Goal: Information Seeking & Learning: Learn about a topic

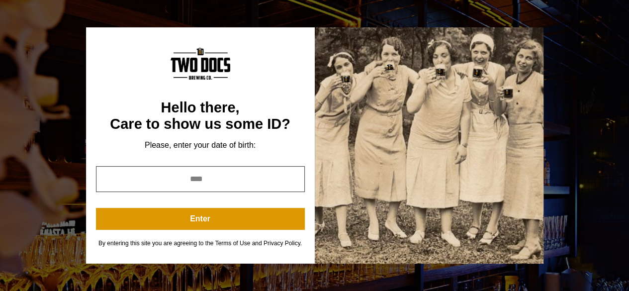
click at [198, 178] on input "year" at bounding box center [200, 179] width 209 height 26
click at [291, 176] on input "*" at bounding box center [200, 179] width 209 height 26
type input "*"
click at [292, 182] on input "*" at bounding box center [200, 179] width 209 height 26
click at [255, 175] on input "*" at bounding box center [200, 179] width 209 height 26
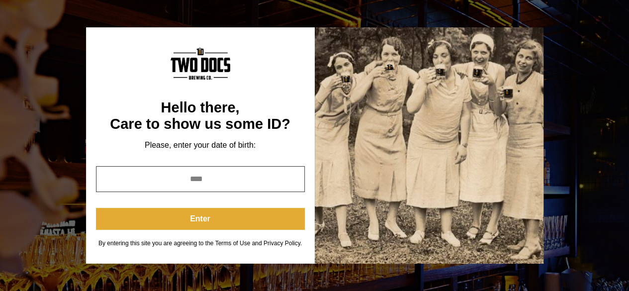
type input "****"
click at [194, 214] on button "Enter" at bounding box center [200, 219] width 209 height 22
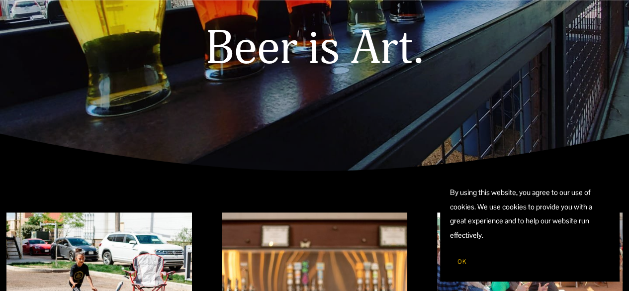
scroll to position [199, 0]
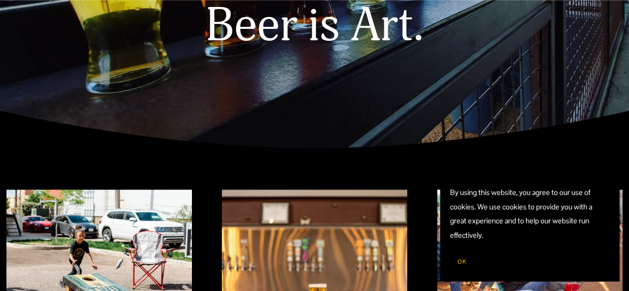
drag, startPoint x: 459, startPoint y: 261, endPoint x: 448, endPoint y: 248, distance: 17.6
click at [459, 261] on span "OK" at bounding box center [461, 261] width 9 height 8
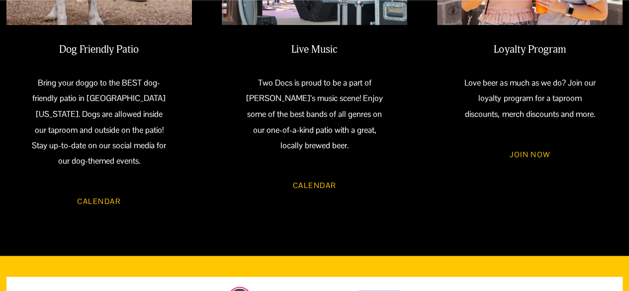
scroll to position [845, 0]
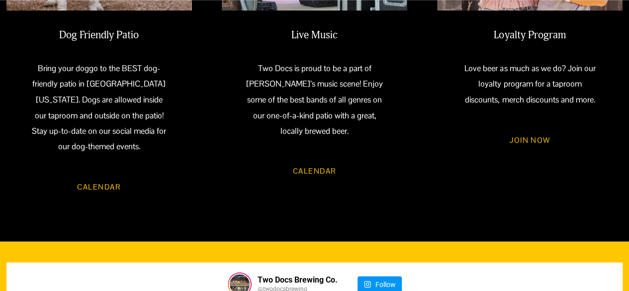
click at [320, 172] on link "Calendar" at bounding box center [315, 170] width 74 height 27
click at [311, 174] on link "Calendar" at bounding box center [315, 170] width 74 height 27
click at [303, 178] on link "Calendar" at bounding box center [315, 170] width 74 height 27
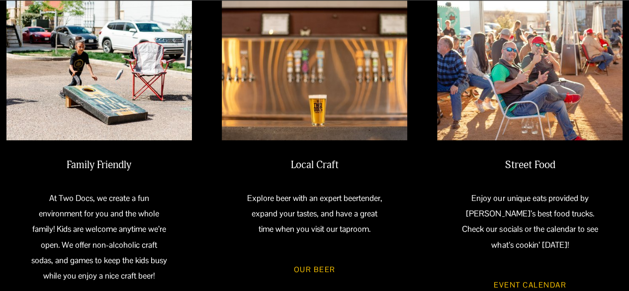
scroll to position [447, 0]
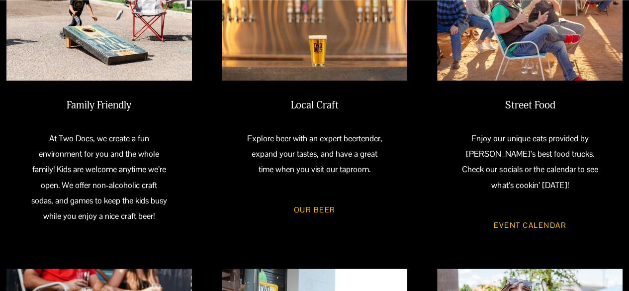
click at [523, 226] on link "Event Calendar" at bounding box center [530, 224] width 102 height 27
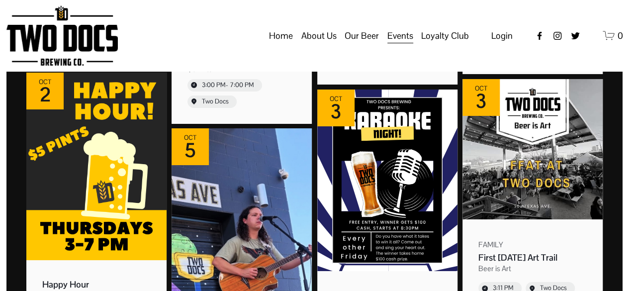
scroll to position [1740, 0]
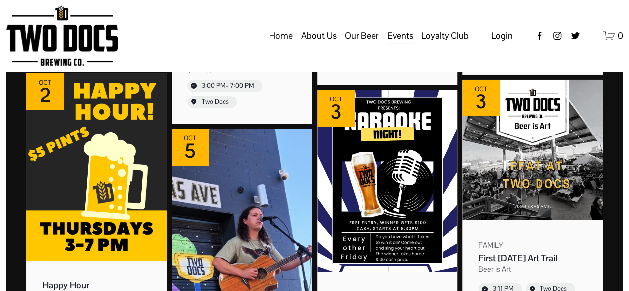
click at [0, 0] on span "Vendors & Musicians" at bounding box center [0, 0] width 0 height 0
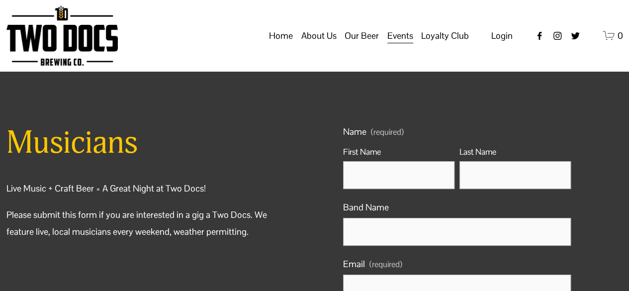
click at [0, 0] on span "Private Events" at bounding box center [0, 0] width 0 height 0
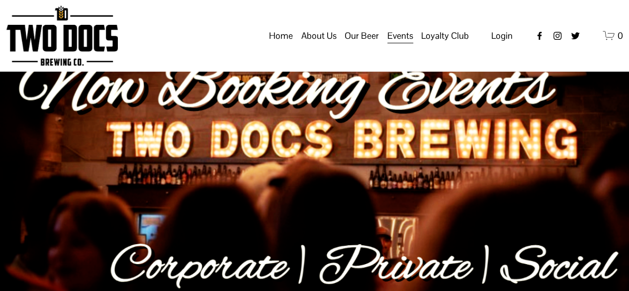
click at [0, 0] on span "Taproom Menu" at bounding box center [0, 0] width 0 height 0
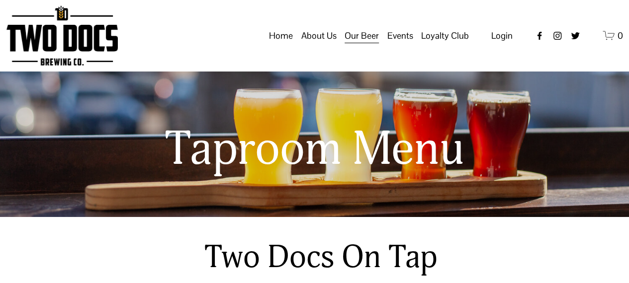
click at [282, 45] on link "Home" at bounding box center [281, 35] width 24 height 19
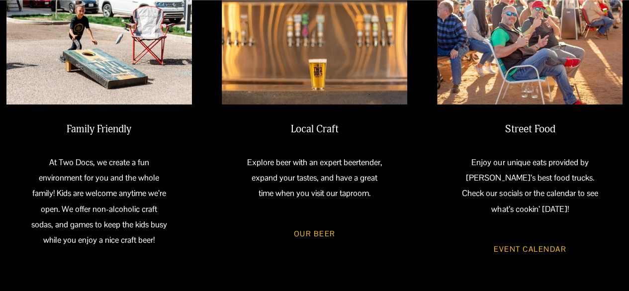
scroll to position [439, 0]
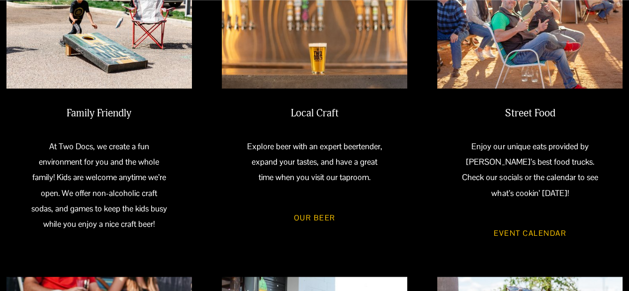
click at [527, 239] on link "Event Calendar" at bounding box center [530, 232] width 102 height 27
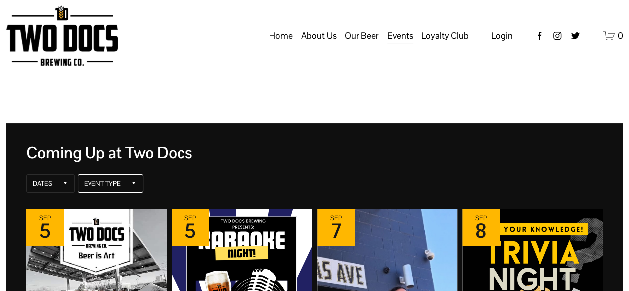
click at [133, 184] on icon at bounding box center [134, 183] width 6 height 6
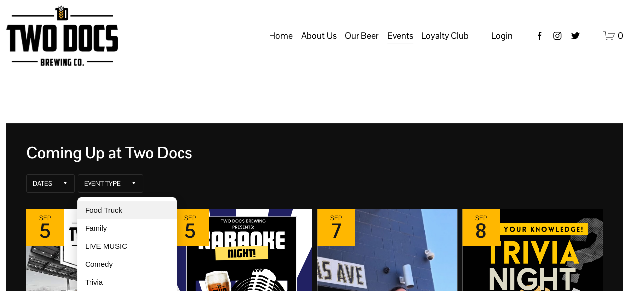
click at [111, 208] on div "Food Truck" at bounding box center [126, 210] width 99 height 18
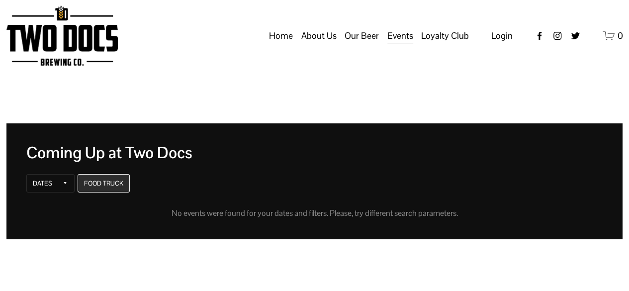
click at [119, 182] on div "Food Truck" at bounding box center [103, 183] width 39 height 8
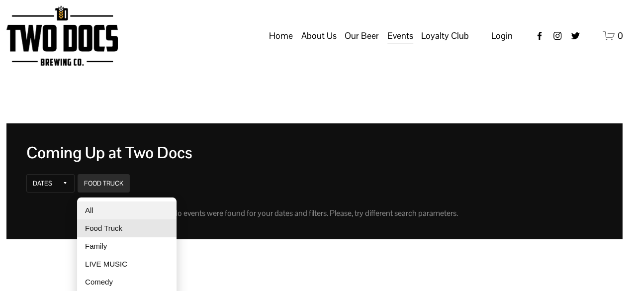
click at [91, 209] on div "All" at bounding box center [126, 210] width 99 height 18
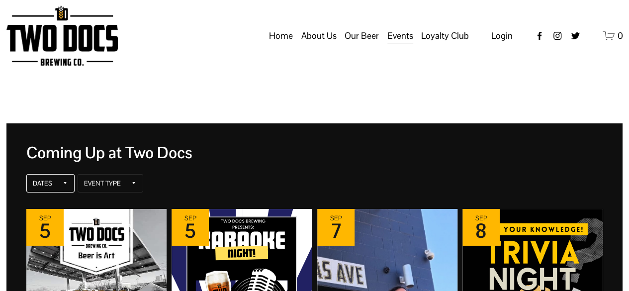
click at [62, 182] on icon at bounding box center [65, 183] width 6 height 6
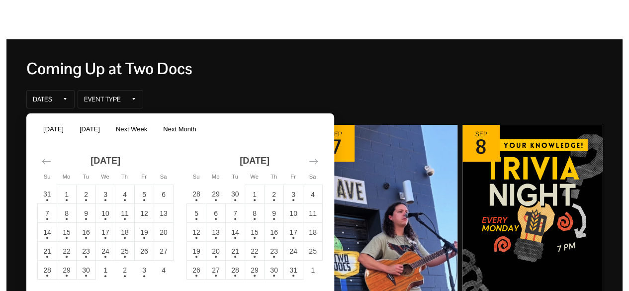
scroll to position [99, 0]
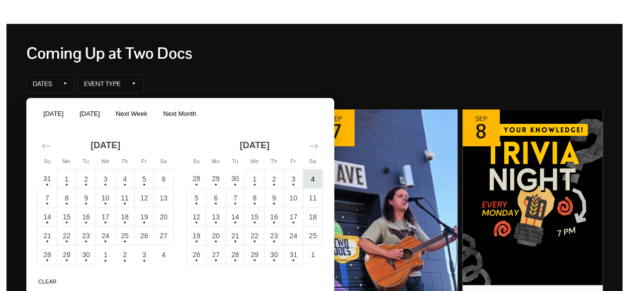
click at [310, 180] on td "4" at bounding box center [312, 178] width 19 height 19
click at [313, 281] on button "Apply" at bounding box center [310, 279] width 29 height 12
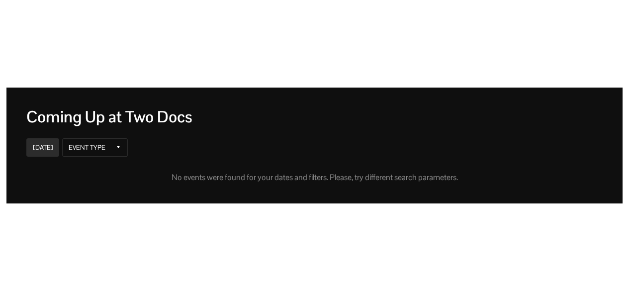
scroll to position [0, 0]
